Goal: Information Seeking & Learning: Obtain resource

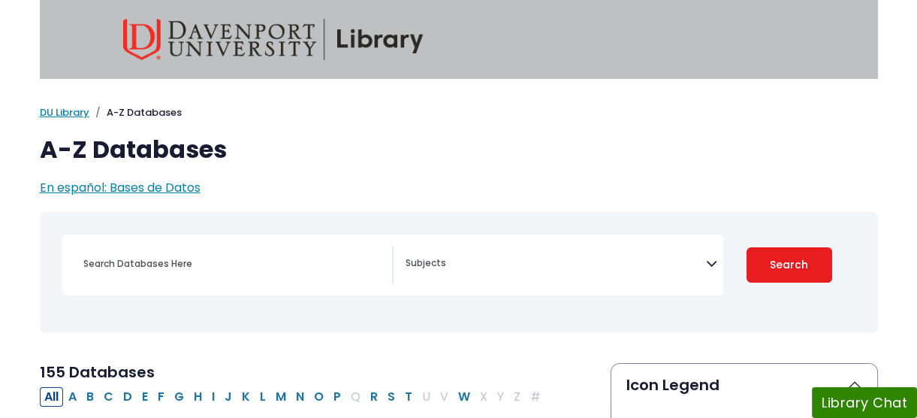
click at [83, 295] on div "Coronavirus Guide Accounting, Finance & Economics (ACCT, FINC & ECON) Advertisi…" at bounding box center [392, 264] width 661 height 61
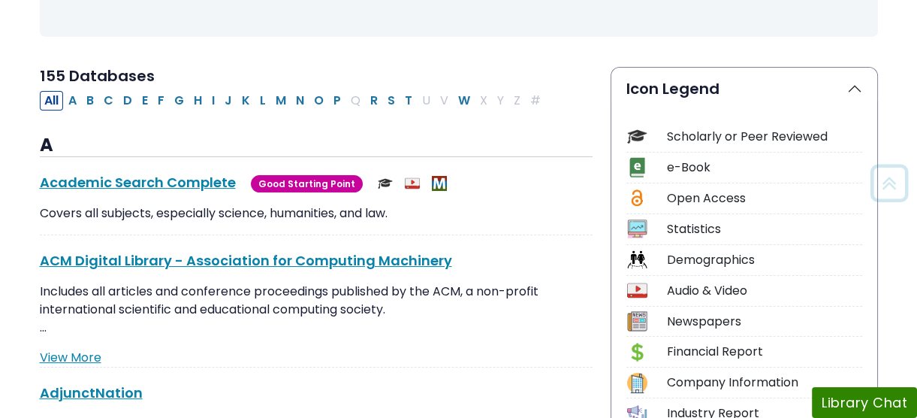
scroll to position [303, 0]
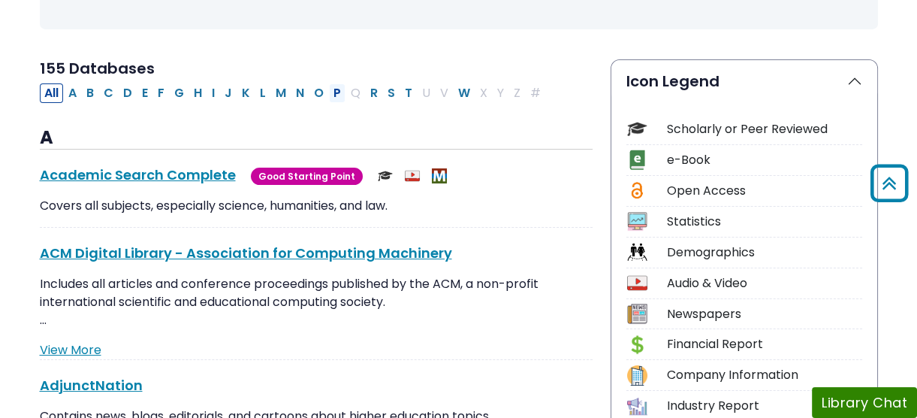
click at [346, 103] on button "P" at bounding box center [337, 93] width 17 height 20
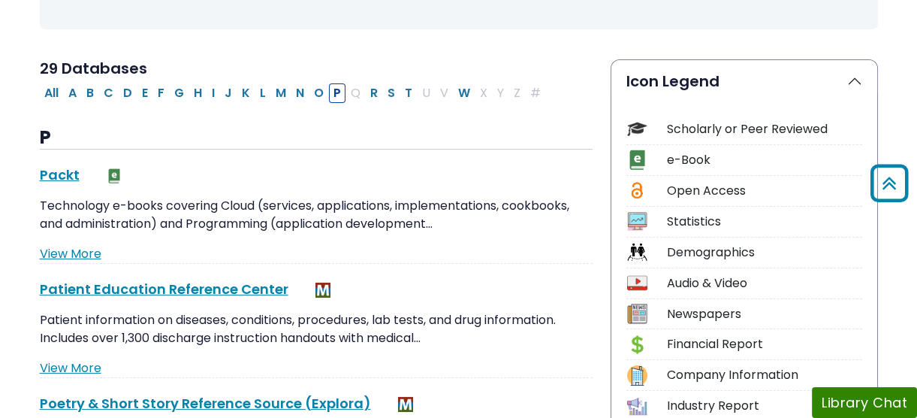
click at [346, 103] on button "P" at bounding box center [337, 93] width 17 height 20
select select "Database Subject Filter"
click at [60, 262] on link "View More" at bounding box center [71, 253] width 62 height 17
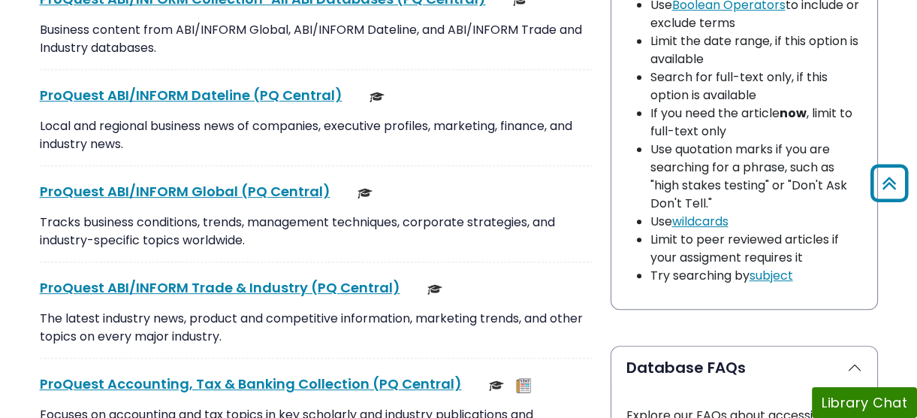
scroll to position [1230, 0]
click at [85, 154] on p "Local and regional business news of companies, executive profiles, marketing, f…" at bounding box center [316, 136] width 553 height 36
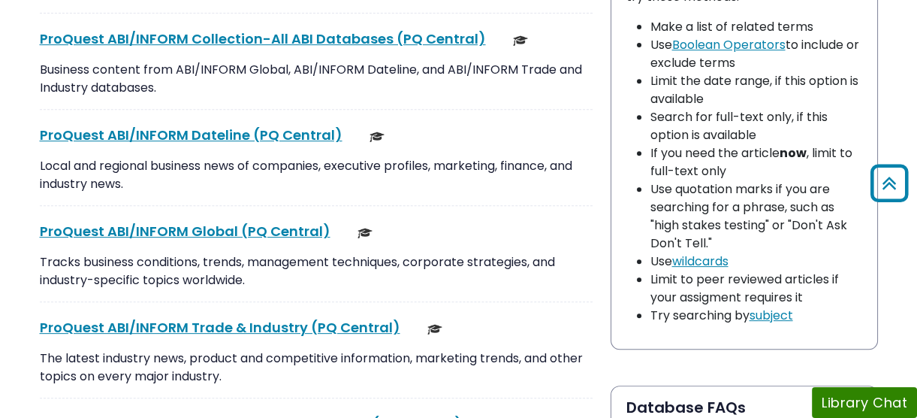
scroll to position [1187, 0]
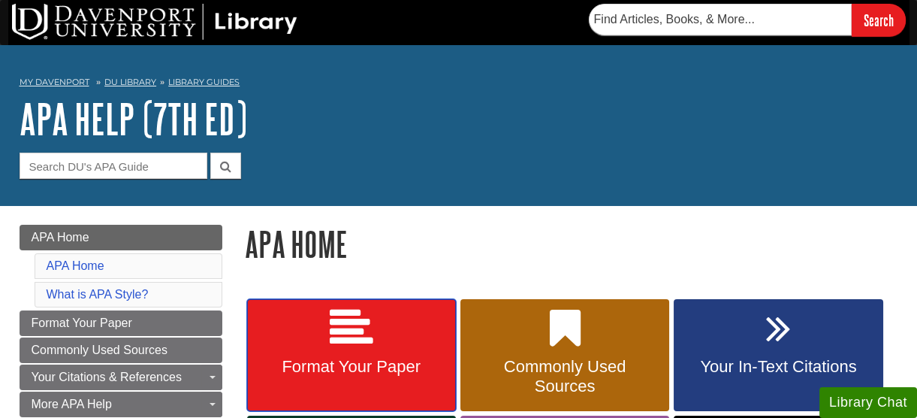
click at [325, 349] on link "Format Your Paper" at bounding box center [351, 355] width 209 height 113
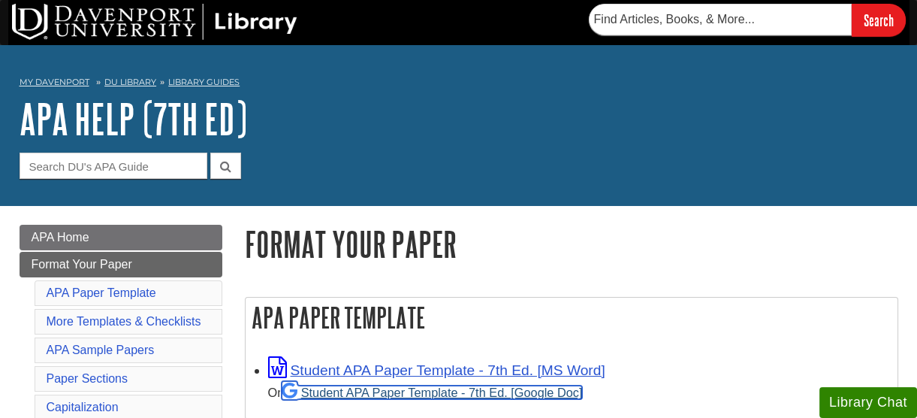
click at [359, 399] on link "Student APA Paper Template - 7th Ed. [Google Doc]" at bounding box center [432, 392] width 301 height 14
